Goal: Navigation & Orientation: Find specific page/section

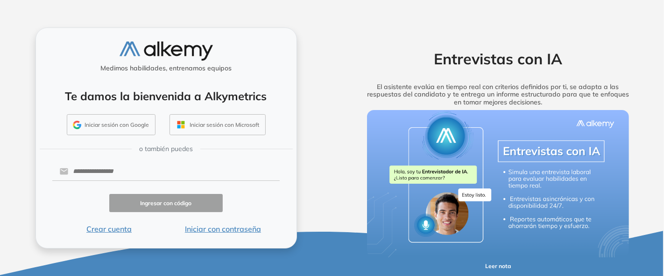
click at [117, 122] on button "Iniciar sesión con Google" at bounding box center [111, 124] width 89 height 21
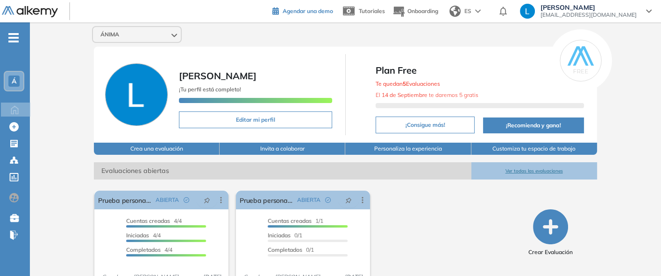
click at [315, 10] on span "Agendar una demo" at bounding box center [307, 10] width 50 height 7
click at [379, 8] on span "Tutoriales" at bounding box center [372, 10] width 26 height 7
